Goal: Transaction & Acquisition: Purchase product/service

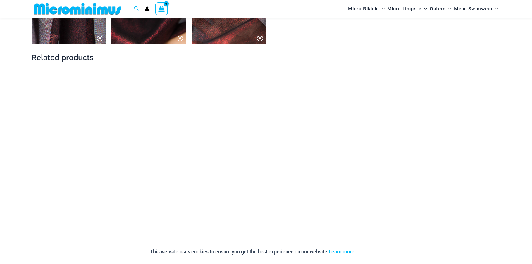
scroll to position [754, 0]
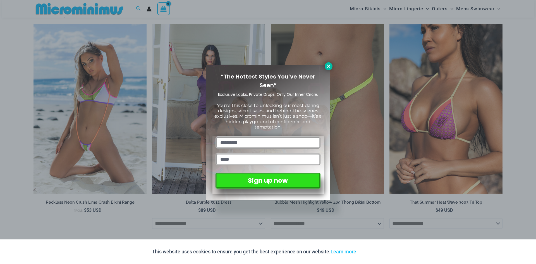
click at [330, 67] on icon at bounding box center [328, 66] width 5 height 5
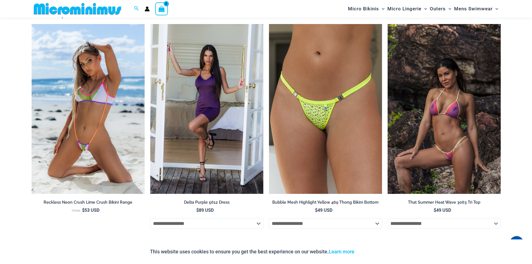
click at [444, 93] on img at bounding box center [443, 109] width 113 height 170
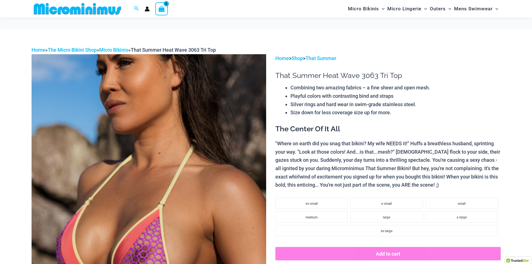
scroll to position [106, 0]
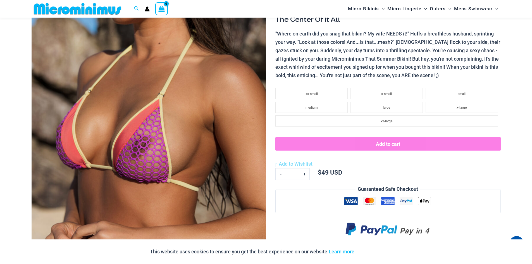
click at [141, 146] on img at bounding box center [149, 120] width 234 height 352
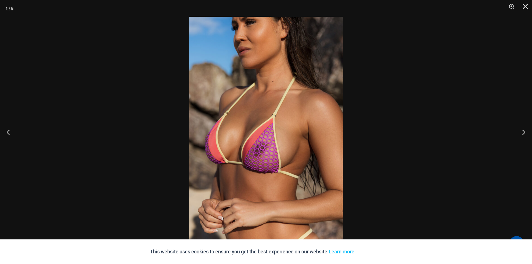
click at [249, 151] on img at bounding box center [266, 132] width 154 height 230
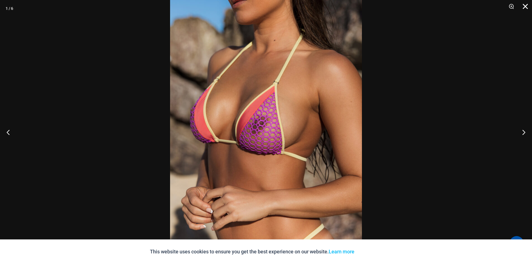
click at [525, 6] on button "Close" at bounding box center [523, 8] width 14 height 17
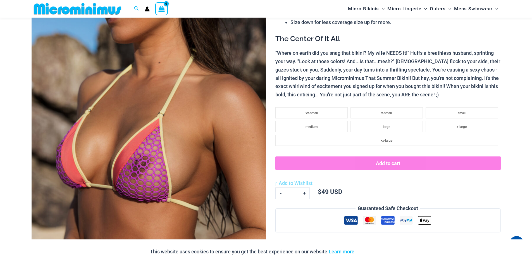
scroll to position [0, 0]
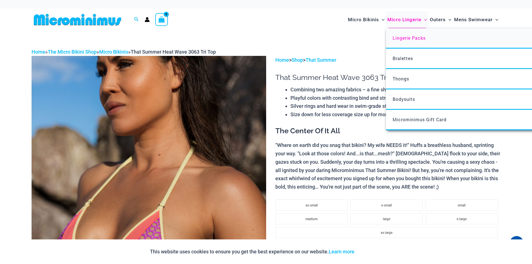
click at [415, 35] on span "Lingerie Packs" at bounding box center [408, 38] width 33 height 6
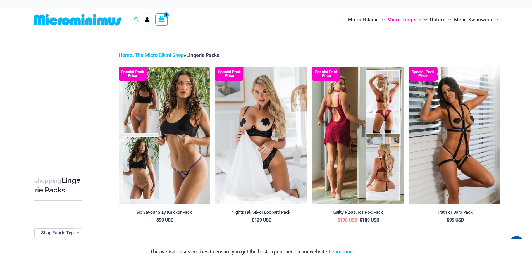
click at [388, 85] on img at bounding box center [357, 135] width 91 height 137
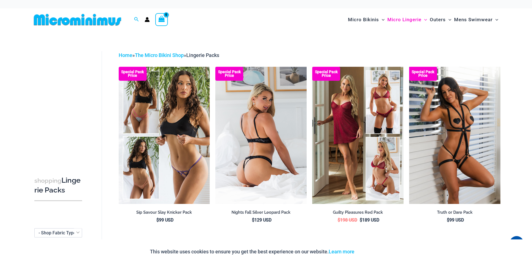
click at [274, 94] on img at bounding box center [260, 135] width 91 height 137
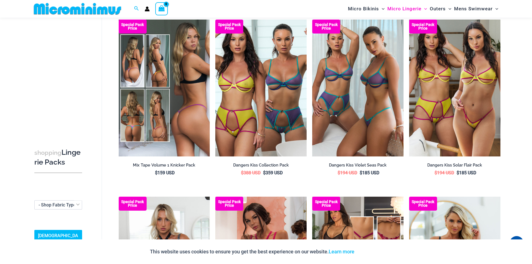
scroll to position [442, 0]
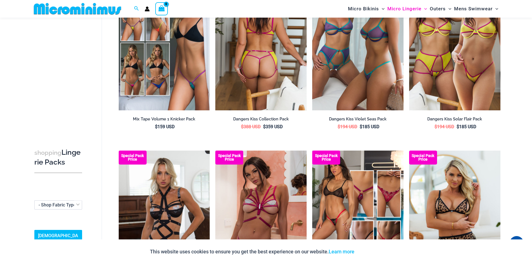
click at [250, 51] on img at bounding box center [260, 41] width 91 height 137
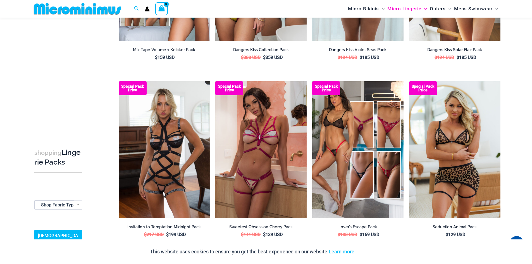
scroll to position [526, 0]
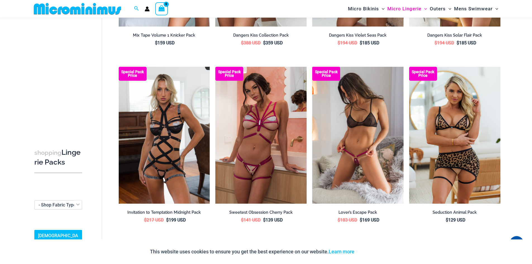
click at [357, 124] on img at bounding box center [357, 135] width 91 height 137
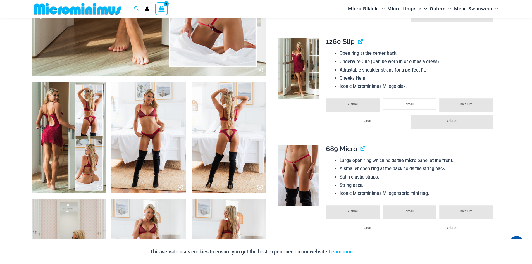
scroll to position [331, 0]
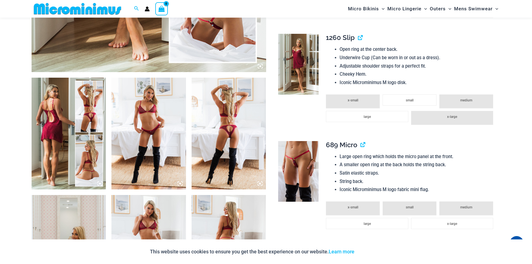
click at [148, 110] on img at bounding box center [148, 134] width 75 height 112
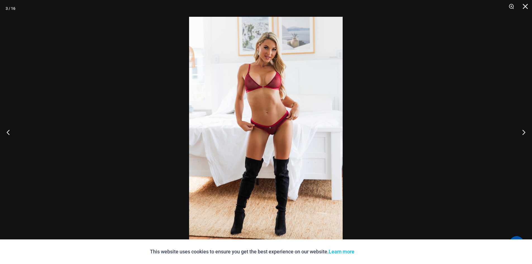
drag, startPoint x: 503, startPoint y: 253, endPoint x: 482, endPoint y: 253, distance: 21.2
click at [490, 253] on div "This website uses cookies to ensure you get the best experience on our website.…" at bounding box center [266, 251] width 532 height 25
click at [352, 252] on link "Learn more" at bounding box center [342, 251] width 26 height 6
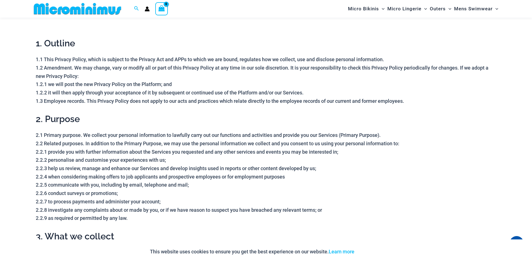
scroll to position [24, 0]
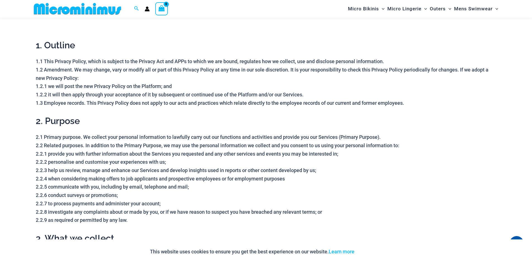
drag, startPoint x: 35, startPoint y: 30, endPoint x: 31, endPoint y: 30, distance: 4.5
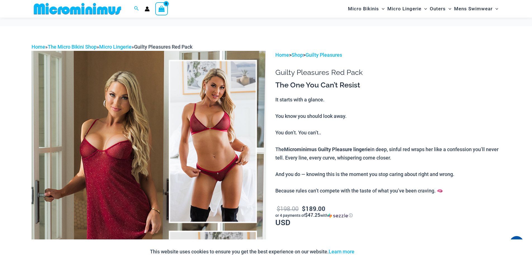
scroll to position [386, 0]
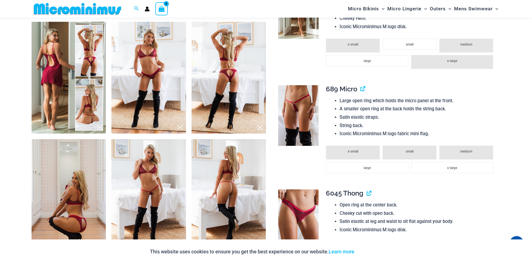
click at [149, 172] on img at bounding box center [148, 195] width 75 height 112
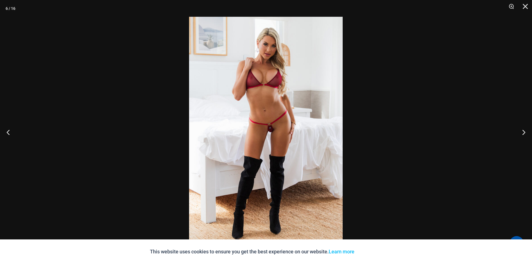
click at [272, 98] on img at bounding box center [266, 132] width 154 height 230
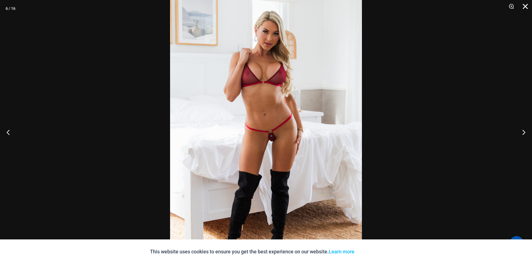
click at [526, 4] on button "Close" at bounding box center [523, 8] width 14 height 17
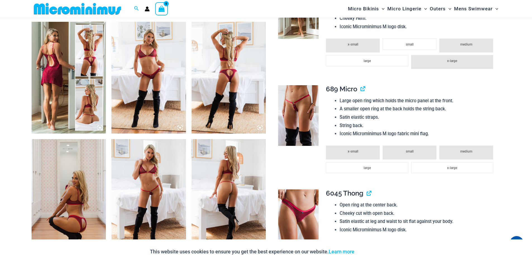
drag, startPoint x: 516, startPoint y: 250, endPoint x: 484, endPoint y: 250, distance: 31.5
click at [513, 250] on div "This website uses cookies to ensure you get the best experience on our website.…" at bounding box center [266, 251] width 532 height 25
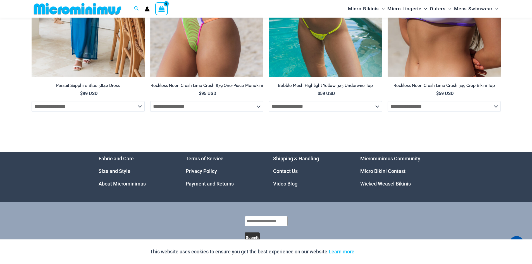
scroll to position [2247, 0]
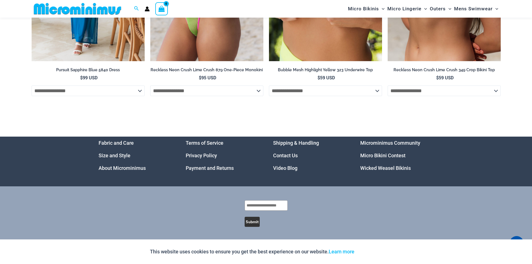
click at [373, 142] on link "Microminimus Community" at bounding box center [390, 143] width 60 height 6
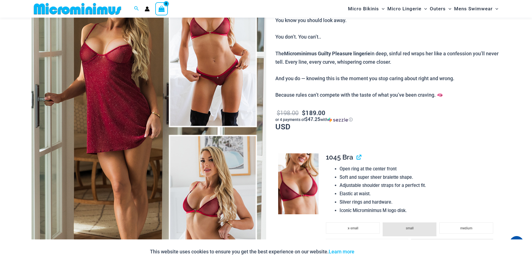
scroll to position [0, 0]
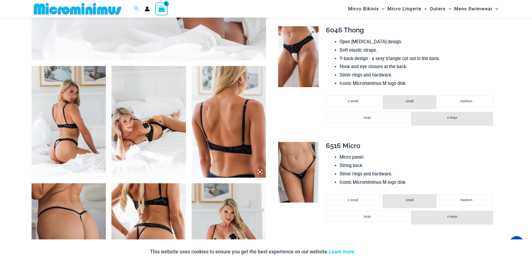
scroll to position [335, 0]
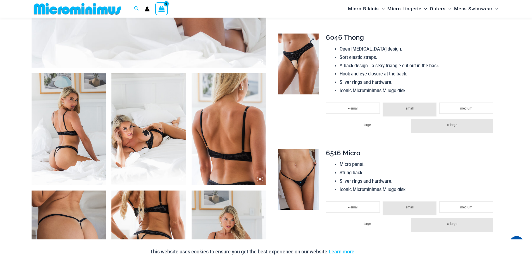
click at [304, 61] on img at bounding box center [298, 63] width 40 height 61
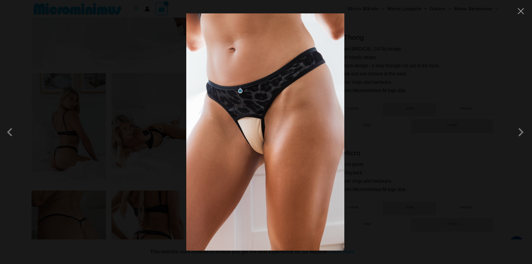
click at [415, 60] on div at bounding box center [266, 132] width 532 height 264
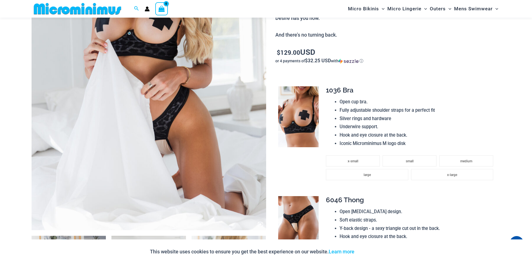
scroll to position [167, 0]
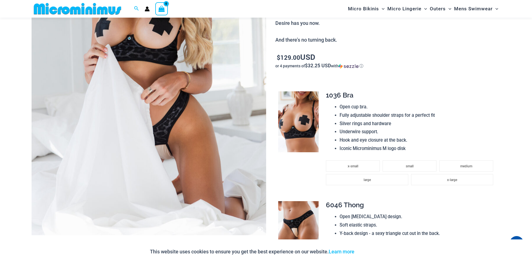
click at [314, 114] on img at bounding box center [298, 121] width 40 height 61
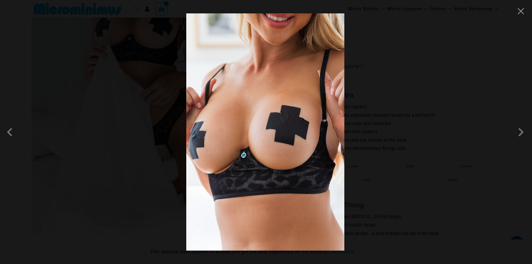
click at [404, 74] on div at bounding box center [266, 132] width 532 height 264
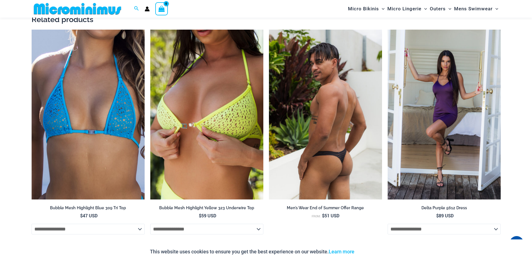
scroll to position [1005, 0]
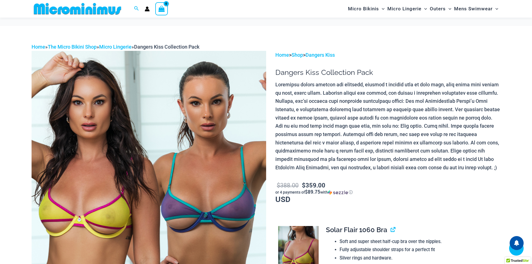
scroll to position [140, 0]
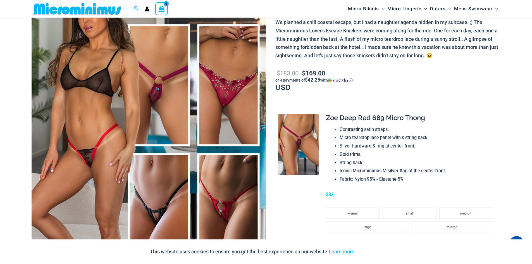
scroll to position [79, 0]
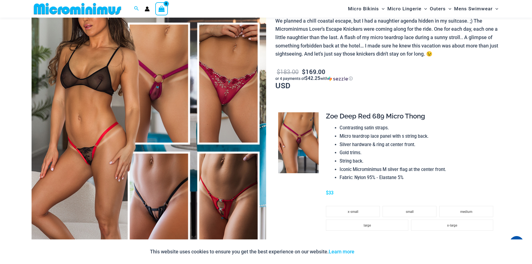
click at [302, 139] on img at bounding box center [298, 142] width 40 height 61
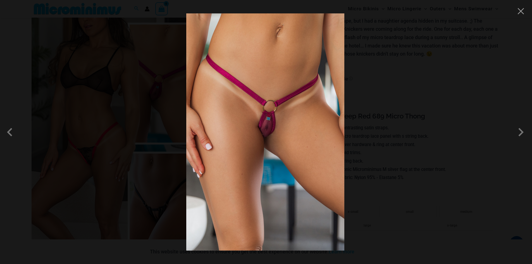
drag, startPoint x: 262, startPoint y: 127, endPoint x: 270, endPoint y: 126, distance: 8.2
click at [262, 127] on img at bounding box center [265, 131] width 158 height 237
drag, startPoint x: 389, startPoint y: 111, endPoint x: 387, endPoint y: 112, distance: 3.1
click at [390, 111] on div at bounding box center [266, 132] width 532 height 264
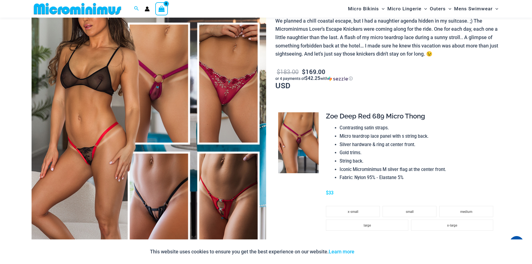
click at [363, 114] on span "Zoe Deep Red 689 Micro Thong" at bounding box center [375, 116] width 99 height 8
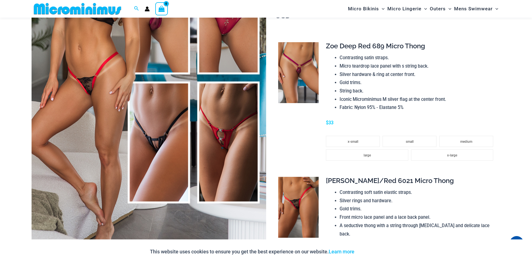
scroll to position [107, 0]
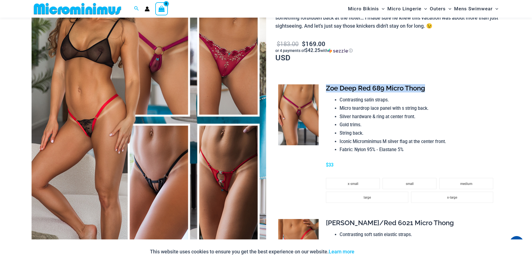
drag, startPoint x: 323, startPoint y: 89, endPoint x: 429, endPoint y: 87, distance: 105.8
click at [429, 87] on td "**********" at bounding box center [410, 147] width 180 height 135
copy span "Zoe Deep Red 689 Micro Thong"
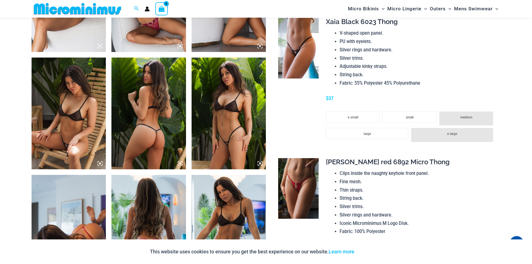
scroll to position [581, 0]
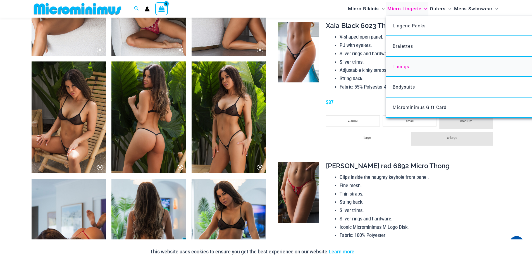
click at [404, 66] on span "Thongs" at bounding box center [400, 66] width 16 height 6
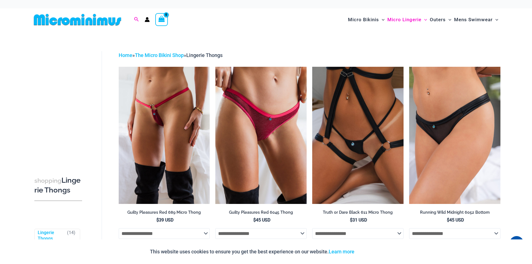
click at [134, 19] on icon "Search icon link" at bounding box center [136, 19] width 4 height 4
paste input "**********"
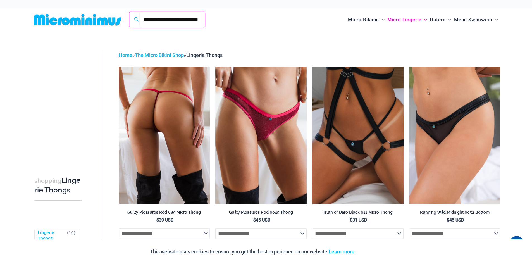
scroll to position [0, 14]
type input "**********"
click button "Search" at bounding box center [0, 0] width 0 height 0
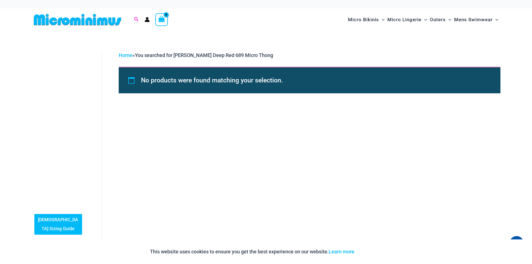
click at [134, 21] on icon "Search icon link" at bounding box center [136, 19] width 4 height 5
click at [185, 19] on input "**********" at bounding box center [172, 19] width 66 height 16
click at [201, 17] on input "**********" at bounding box center [172, 19] width 66 height 16
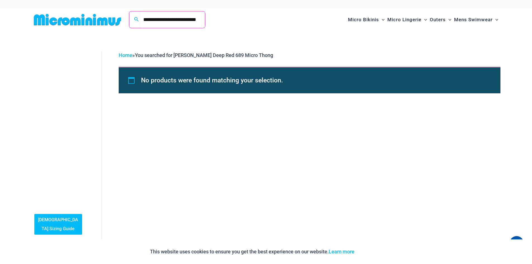
type input "**********"
click at [175, 54] on span "Zoe Deep Red 689 Micro Thong" at bounding box center [177, 54] width 62 height 11
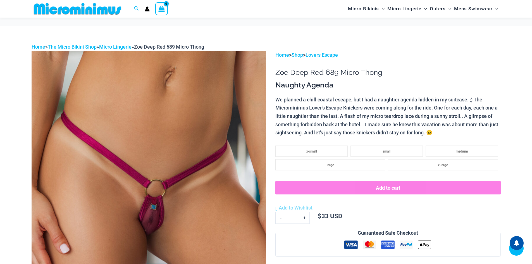
click at [155, 75] on img at bounding box center [149, 227] width 234 height 352
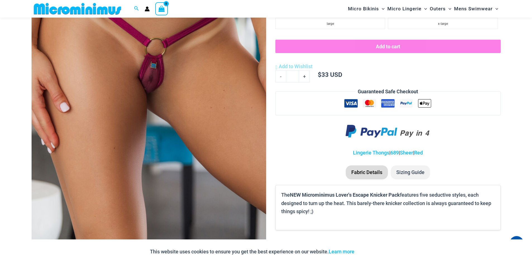
scroll to position [140, 0]
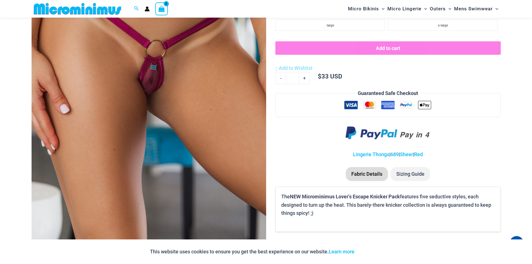
click at [155, 75] on img at bounding box center [149, 87] width 234 height 352
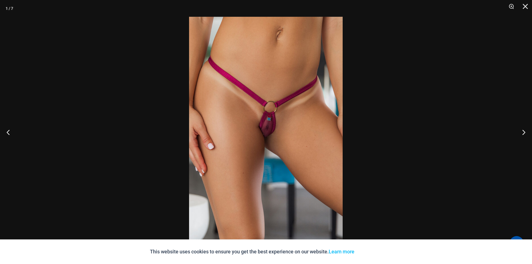
click at [270, 114] on img at bounding box center [266, 132] width 154 height 230
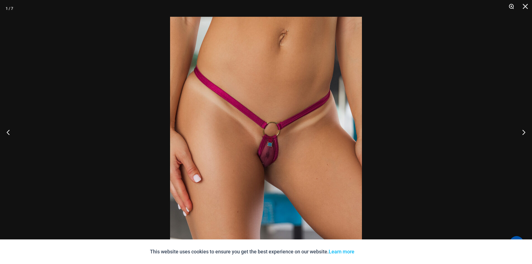
click at [509, 4] on button "Zoom" at bounding box center [509, 8] width 14 height 17
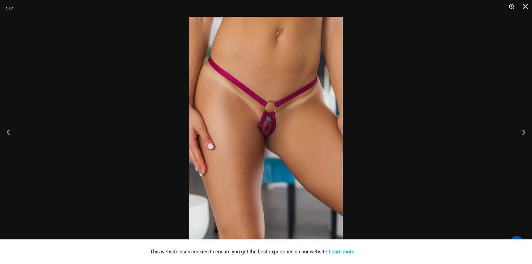
click at [509, 4] on button "Zoom" at bounding box center [509, 8] width 14 height 17
